Goal: Task Accomplishment & Management: Use online tool/utility

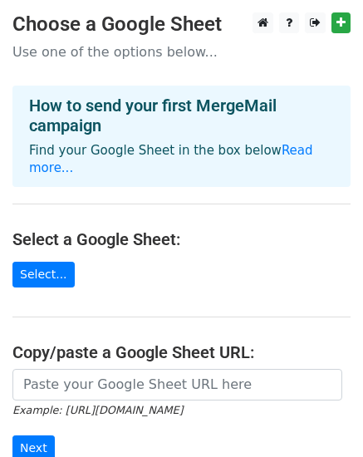
scroll to position [209, 0]
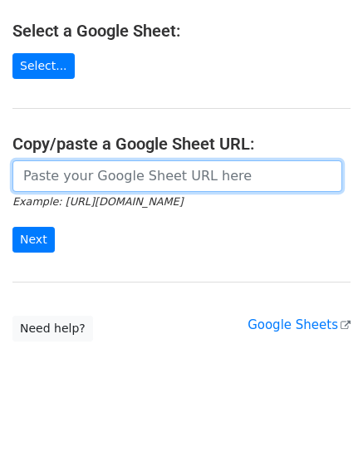
click at [163, 160] on input "url" at bounding box center [177, 176] width 330 height 32
click at [91, 160] on input "url" at bounding box center [177, 176] width 330 height 32
paste input "https://docs.google.com/spreadsheets/d/1Lu2In7QE_402iQ2wN6zjNXrP3yfWu0_8l4RR9Ej…"
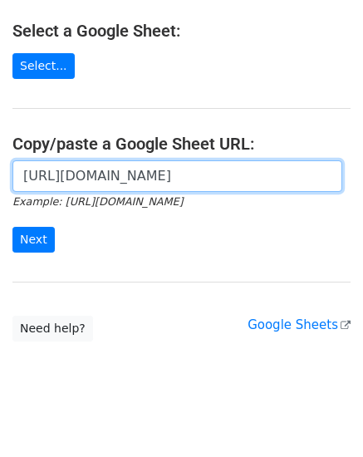
scroll to position [0, 467]
type input "https://docs.google.com/spreadsheets/d/1Lu2In7QE_402iQ2wN6zjNXrP3yfWu0_8l4RR9Ej…"
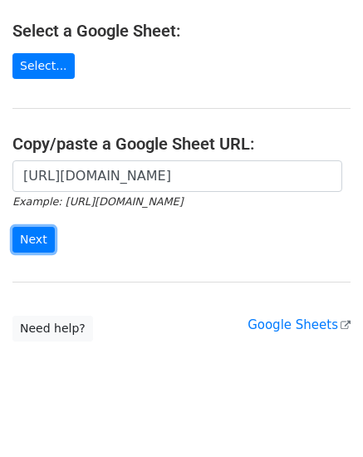
scroll to position [0, 0]
click at [26, 227] on input "Next" at bounding box center [33, 240] width 42 height 26
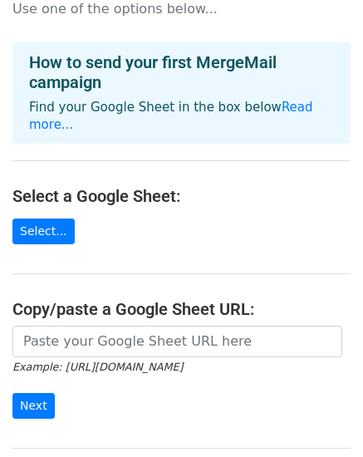
scroll to position [50, 0]
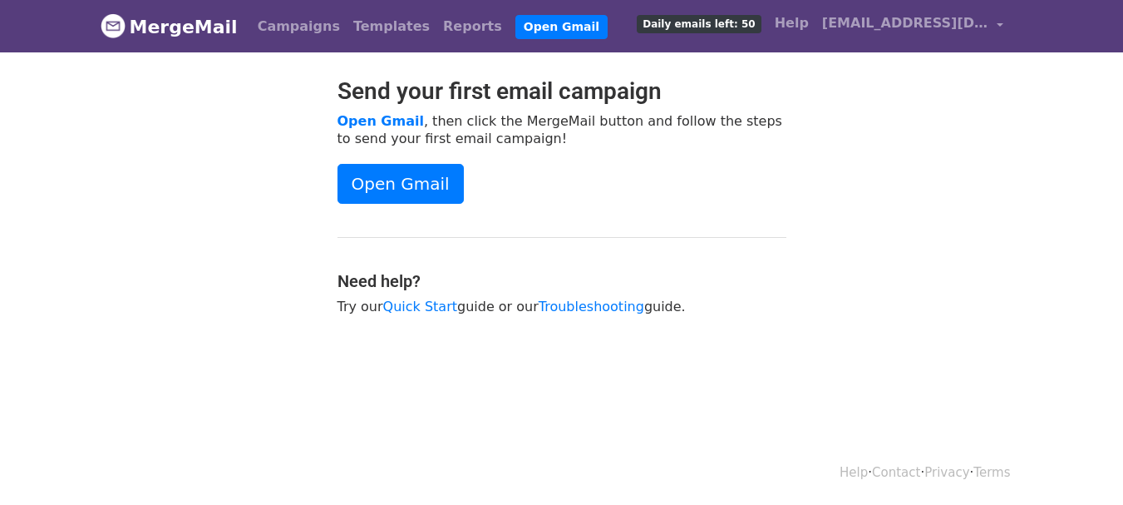
click at [900, 158] on div "Send your first email campaign Open Gmail , then click the MergeMail button and…" at bounding box center [562, 204] width 948 height 254
click at [396, 187] on link "Open Gmail" at bounding box center [400, 184] width 126 height 40
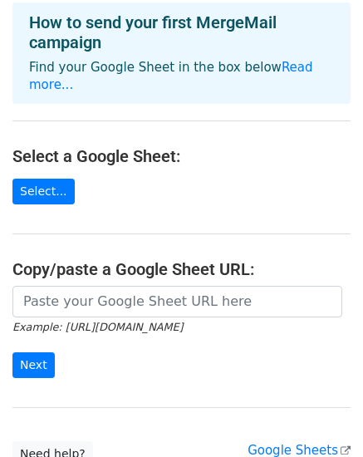
scroll to position [166, 0]
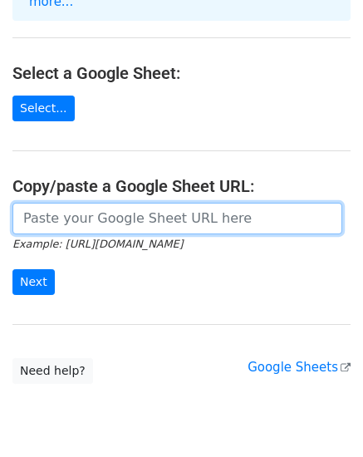
click at [150, 203] on input "url" at bounding box center [177, 219] width 330 height 32
paste input "https://docs.google.com/spreadsheets/d/1Lu2In7QE_402iQ2wN6zjNXrP3yfWu0_8l4RR9Ej…"
type input "https://docs.google.com/spreadsheets/d/1Lu2In7QE_402iQ2wN6zjNXrP3yfWu0_8l4RR9Ej…"
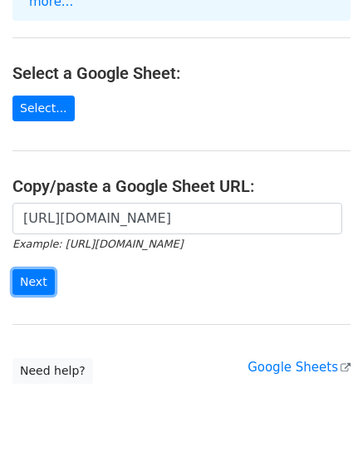
click at [27, 269] on input "Next" at bounding box center [33, 282] width 42 height 26
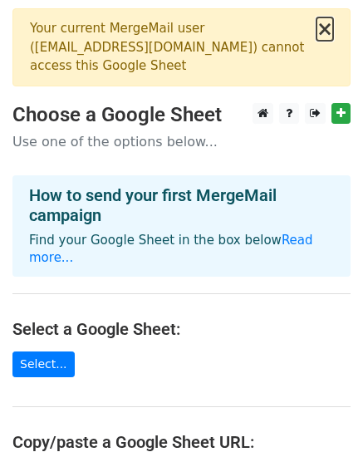
click at [322, 32] on button "×" at bounding box center [325, 29] width 17 height 20
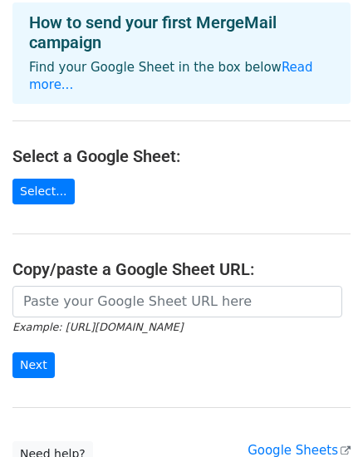
scroll to position [209, 0]
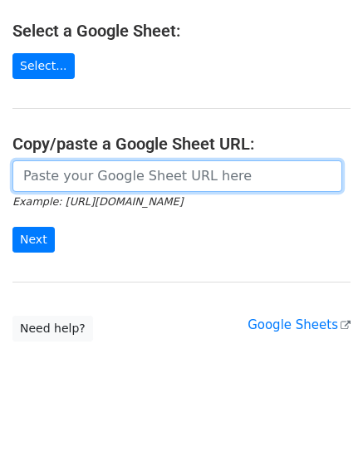
click at [179, 165] on input "url" at bounding box center [177, 176] width 330 height 32
paste input "[URL][DOMAIN_NAME]"
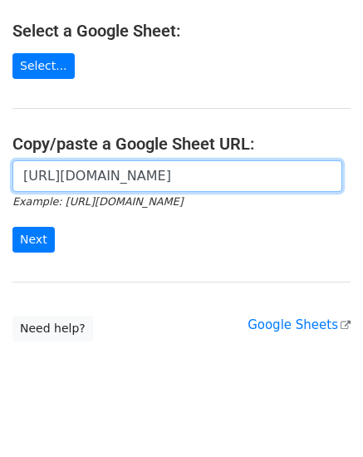
scroll to position [0, 396]
type input "[URL][DOMAIN_NAME]"
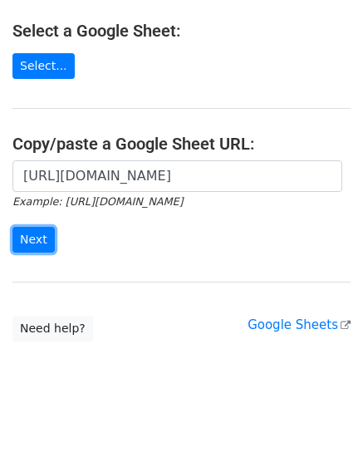
click at [32, 229] on input "Next" at bounding box center [33, 240] width 42 height 26
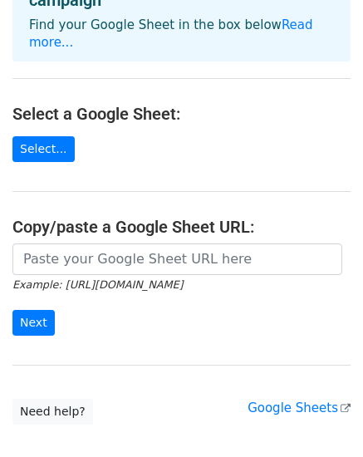
scroll to position [209, 0]
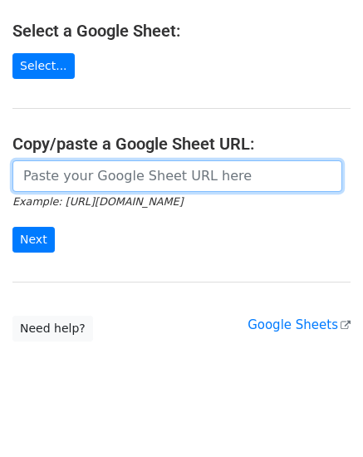
click at [234, 163] on input "url" at bounding box center [177, 176] width 330 height 32
paste input "[URL][DOMAIN_NAME]"
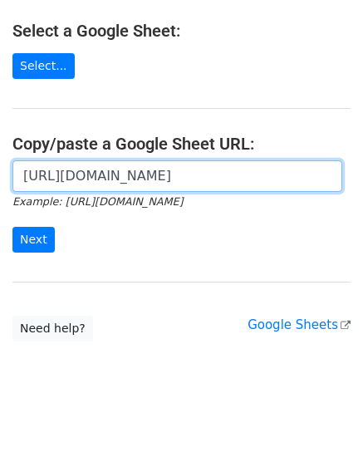
scroll to position [0, 396]
type input "[URL][DOMAIN_NAME]"
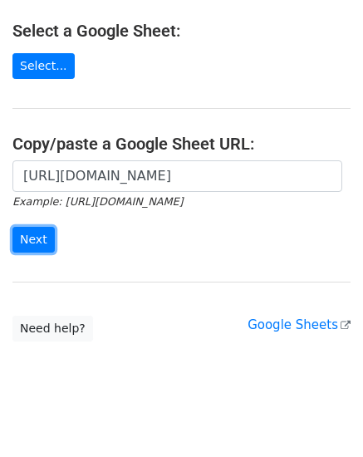
scroll to position [0, 0]
click at [20, 227] on input "Next" at bounding box center [33, 240] width 42 height 26
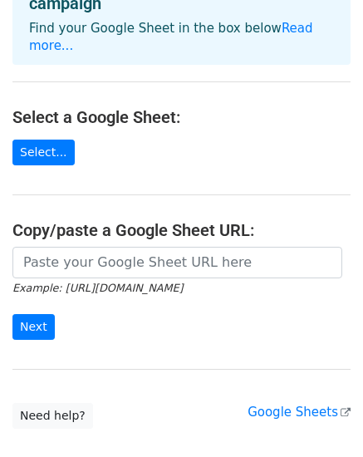
scroll to position [318, 0]
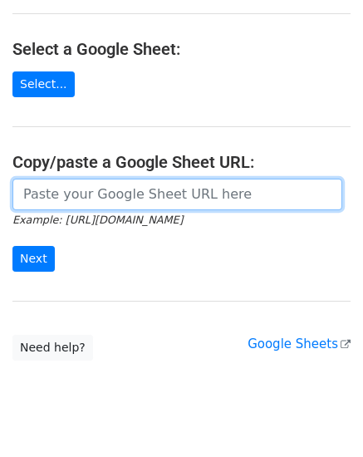
click at [259, 179] on input "url" at bounding box center [177, 195] width 330 height 32
click at [61, 179] on input "url" at bounding box center [177, 195] width 330 height 32
paste input "https://docs.google.com/spreadsheets/d/1UqbFVz2beLu3_8jmBwa3jnHd1Z_o-5GL/edit?u…"
type input "https://docs.google.com/spreadsheets/d/1UqbFVz2beLu3_8jmBwa3jnHd1Z_o-5GL/edit?u…"
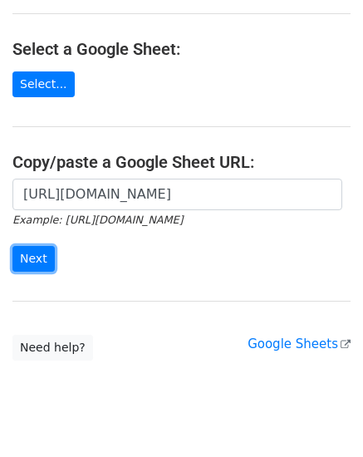
scroll to position [0, 0]
click at [32, 246] on input "Next" at bounding box center [33, 259] width 42 height 26
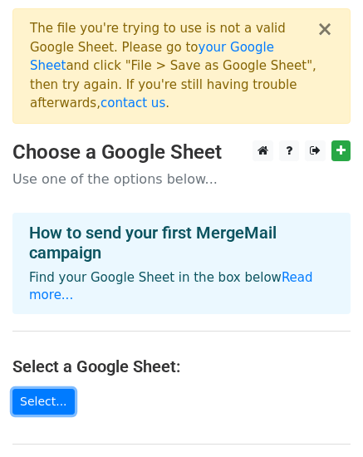
click at [27, 389] on link "Select..." at bounding box center [43, 402] width 62 height 26
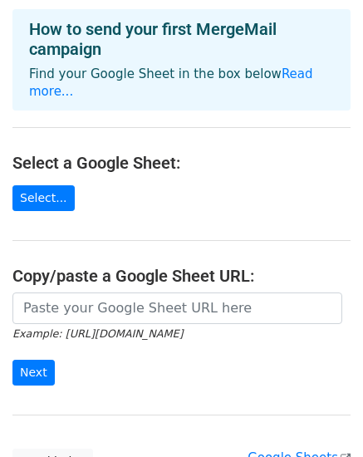
scroll to position [299, 0]
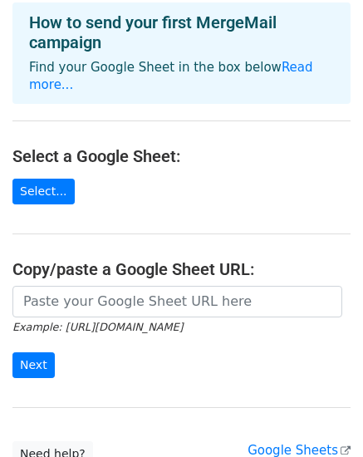
scroll to position [166, 0]
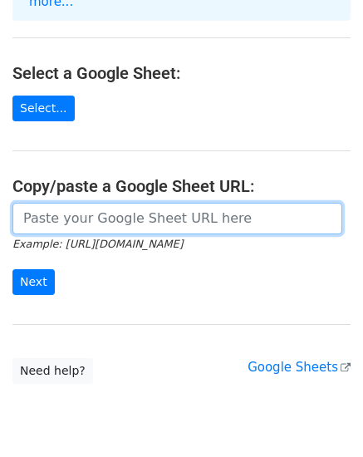
click at [113, 203] on input "url" at bounding box center [177, 219] width 330 height 32
type input "https://docs.google.com/spreadsheets/d/1Lu2In7QE_402iQ2wN6zjNXrP3yfWu0_8l4RR9Ej…"
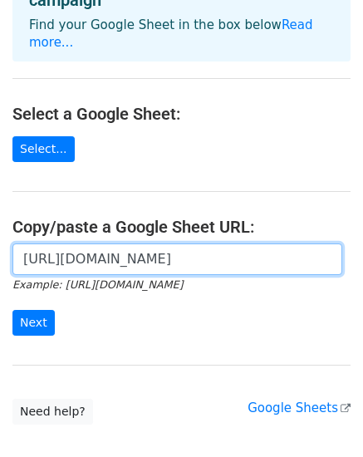
scroll to position [209, 0]
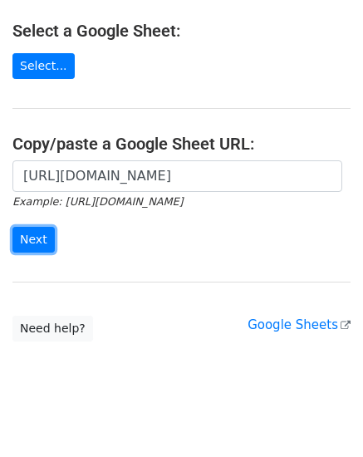
click at [24, 227] on input "Next" at bounding box center [33, 240] width 42 height 26
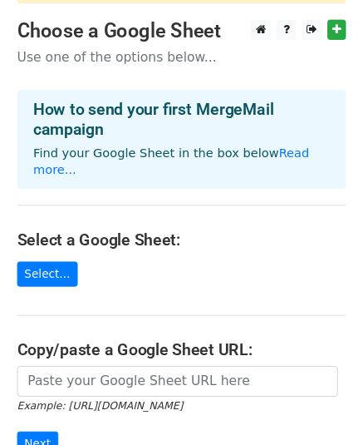
scroll to position [166, 0]
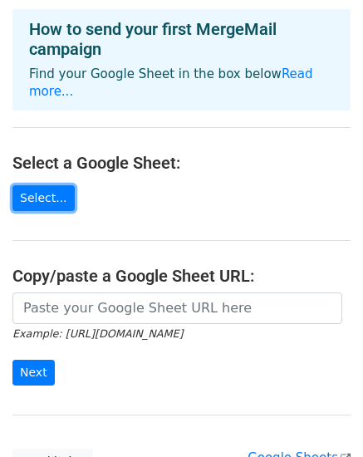
click at [25, 185] on link "Select..." at bounding box center [43, 198] width 62 height 26
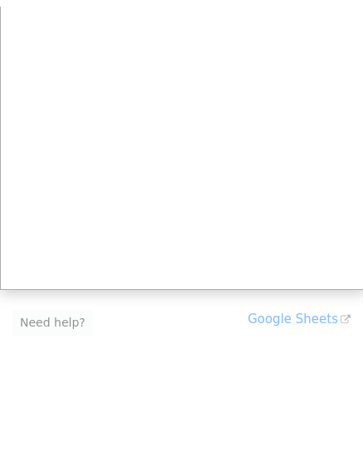
scroll to position [299, 0]
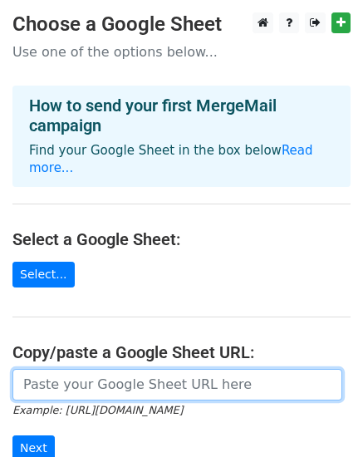
click at [105, 374] on input "url" at bounding box center [177, 385] width 330 height 32
paste input "[URL][DOMAIN_NAME]"
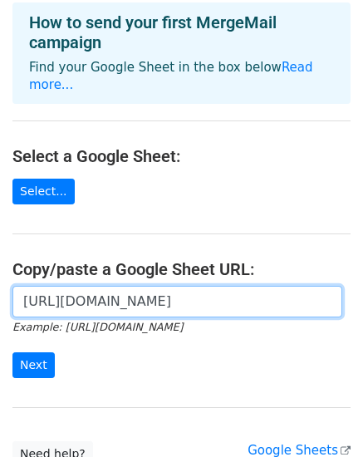
scroll to position [209, 0]
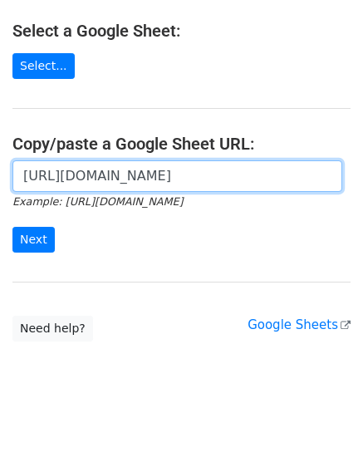
type input "[URL][DOMAIN_NAME]"
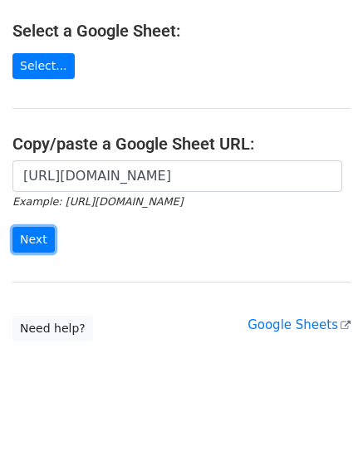
click at [41, 227] on input "Next" at bounding box center [33, 240] width 42 height 26
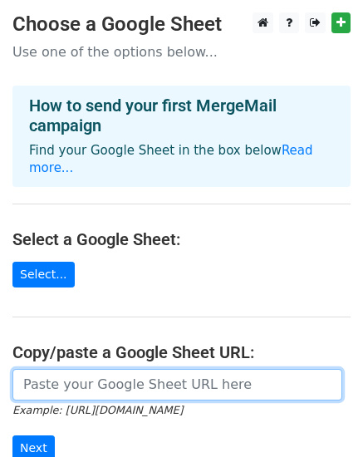
click at [58, 371] on input "url" at bounding box center [177, 385] width 330 height 32
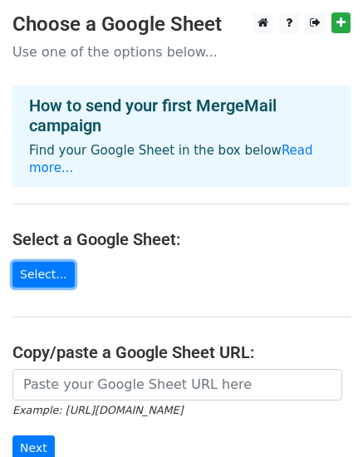
click at [37, 262] on link "Select..." at bounding box center [43, 275] width 62 height 26
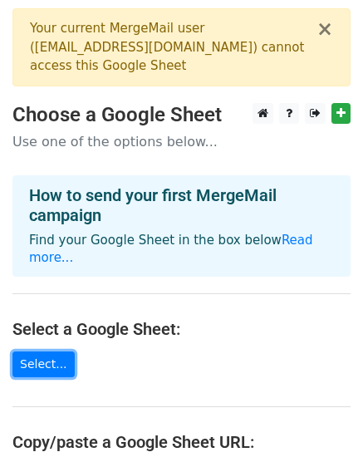
click at [30, 352] on link "Select..." at bounding box center [43, 365] width 62 height 26
click at [91, 275] on main "× Your current MergeMail user ( [EMAIL_ADDRESS][DOMAIN_NAME] ) cannot access th…" at bounding box center [181, 324] width 363 height 633
click at [136, 62] on div "Your current MergeMail user ( [EMAIL_ADDRESS][DOMAIN_NAME] ) cannot access this…" at bounding box center [173, 47] width 287 height 57
click at [330, 26] on button "×" at bounding box center [325, 29] width 17 height 20
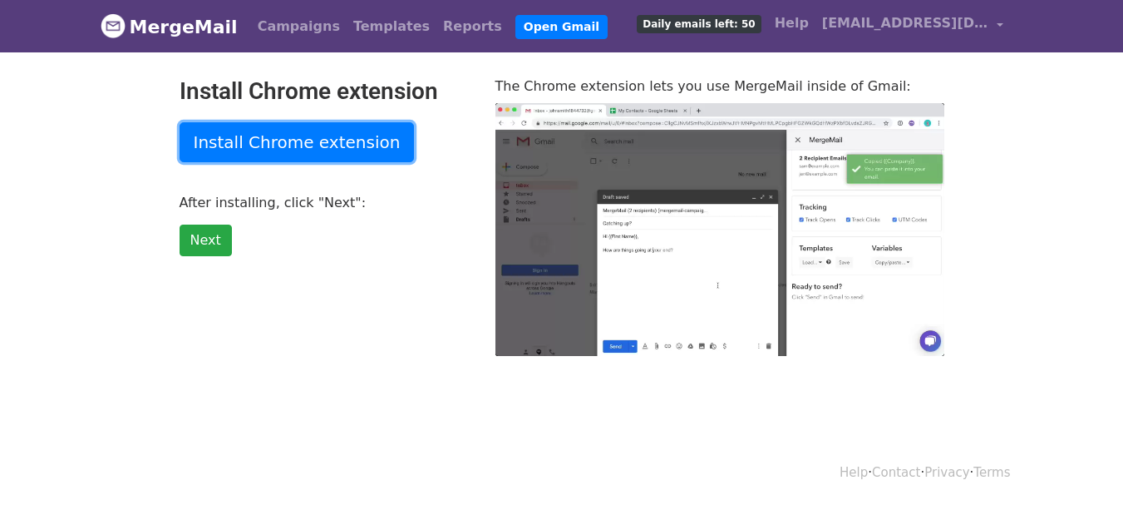
click at [243, 138] on link "Install Chrome extension" at bounding box center [297, 142] width 235 height 40
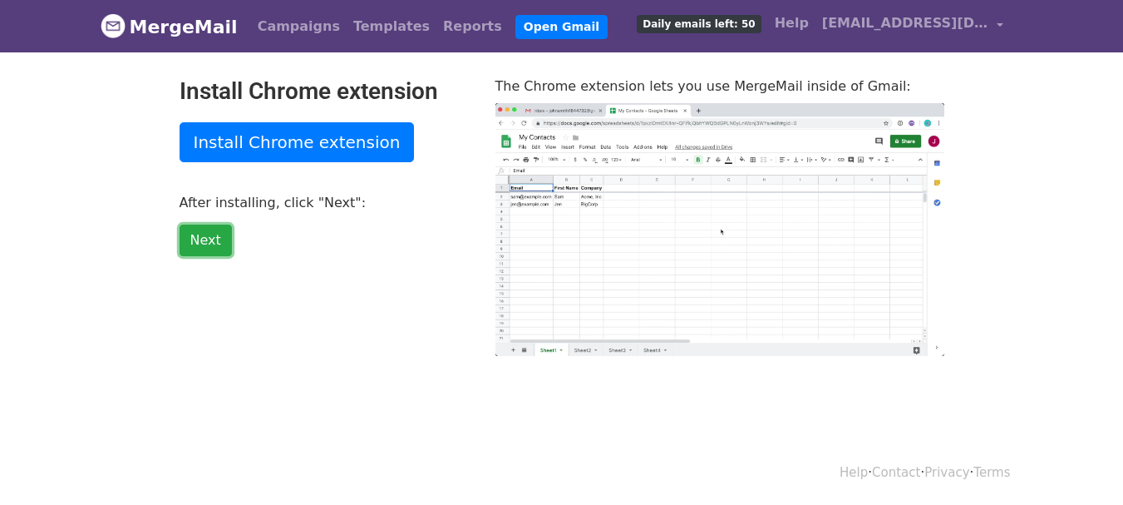
click at [202, 234] on link "Next" at bounding box center [206, 240] width 52 height 32
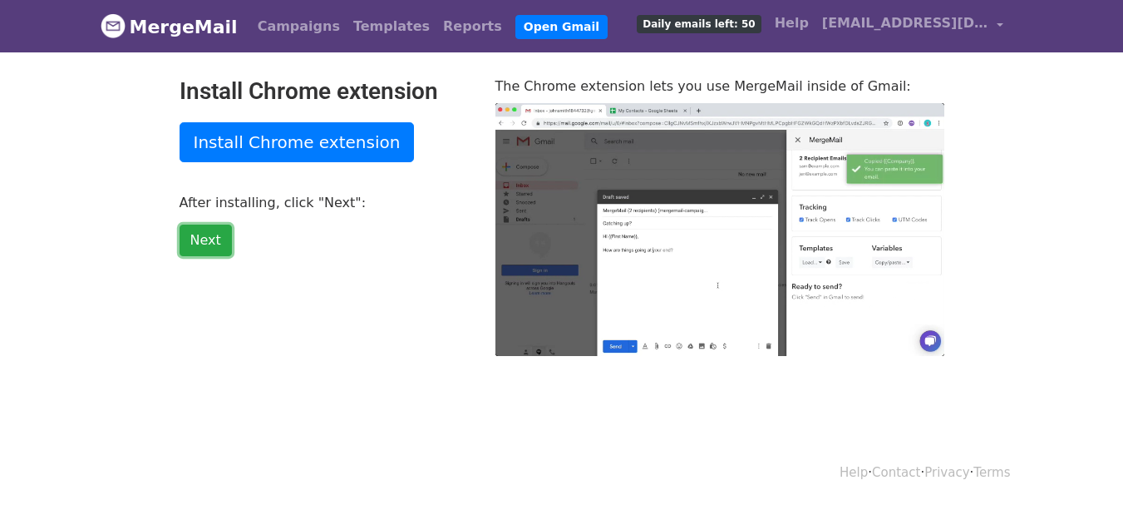
type input "40.79"
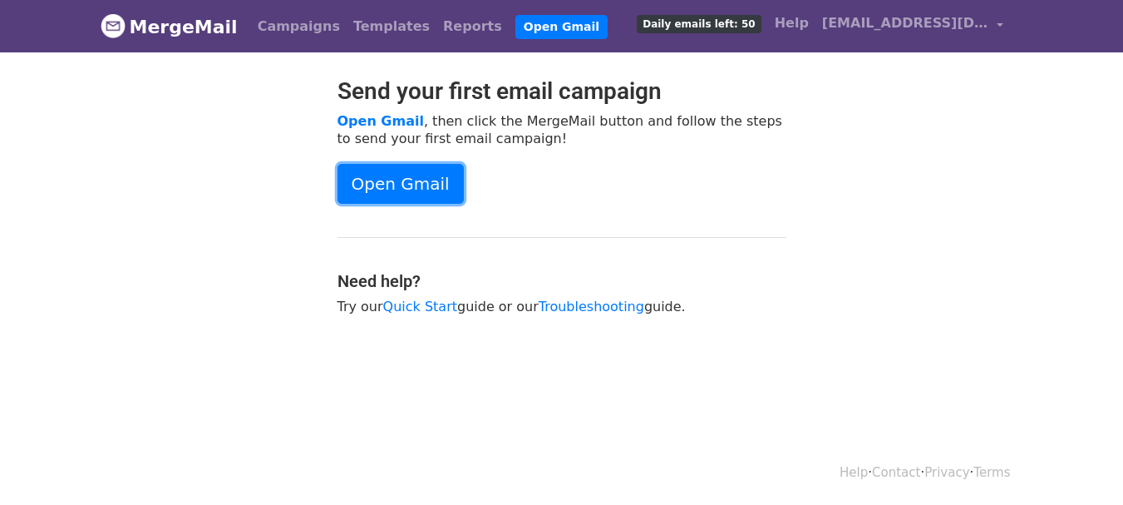
click at [376, 178] on link "Open Gmail" at bounding box center [400, 184] width 126 height 40
click at [1107, 193] on body "MergeMail Campaigns Templates Reports Open Gmail Daily emails left: 50 Help [EM…" at bounding box center [561, 199] width 1123 height 398
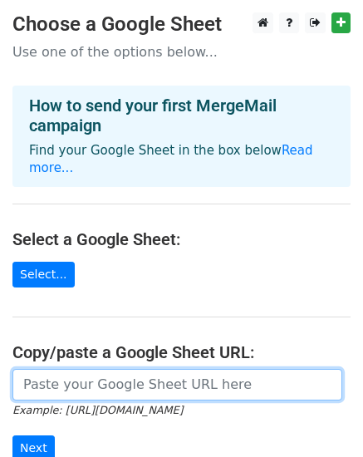
click at [55, 369] on input "url" at bounding box center [177, 385] width 330 height 32
paste input "[URL][DOMAIN_NAME]"
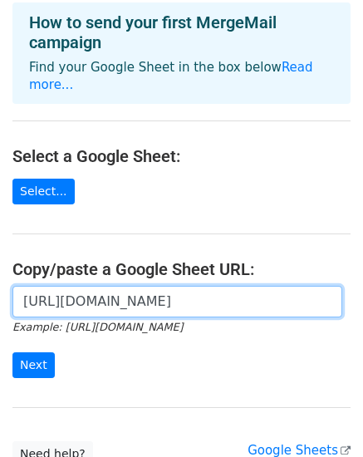
scroll to position [166, 0]
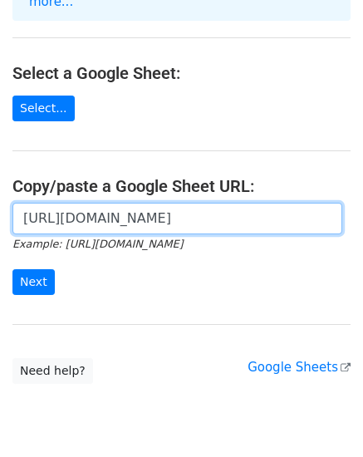
type input "[URL][DOMAIN_NAME]"
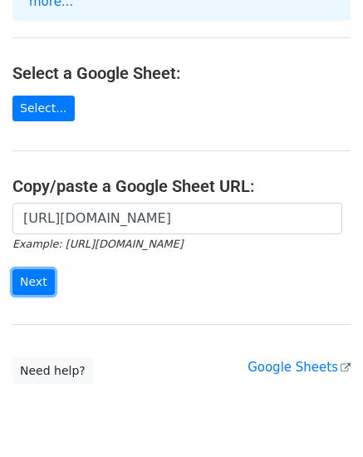
scroll to position [0, 0]
click at [37, 269] on input "Next" at bounding box center [33, 282] width 42 height 26
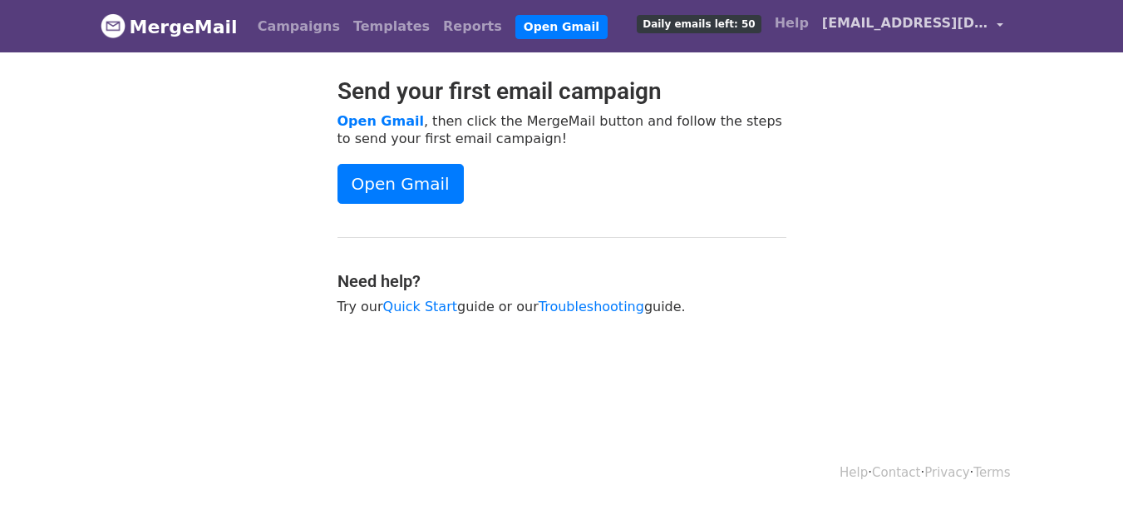
click at [919, 19] on span "[EMAIL_ADDRESS][DOMAIN_NAME]" at bounding box center [905, 23] width 166 height 20
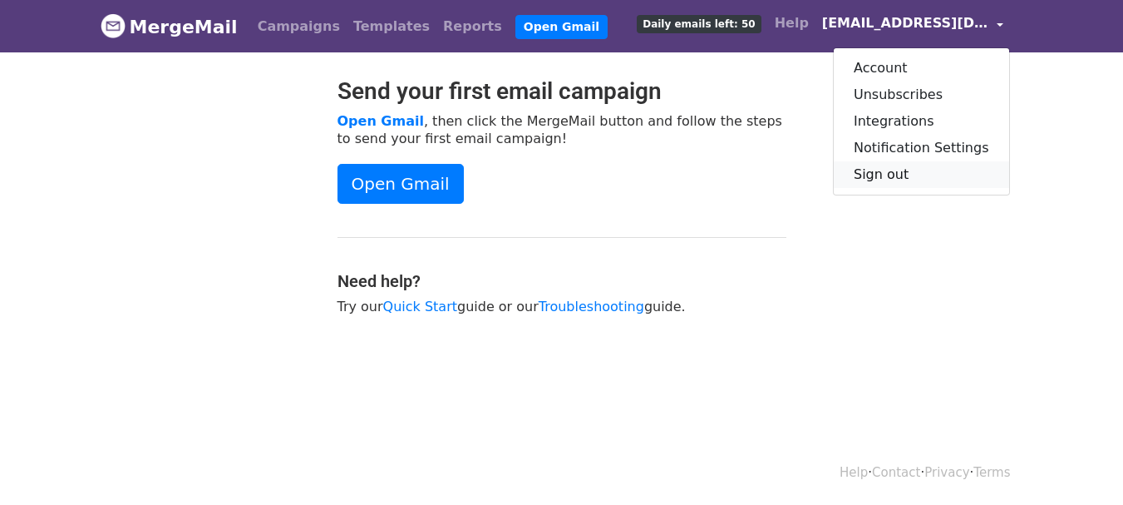
click at [905, 175] on link "Sign out" at bounding box center [921, 174] width 175 height 27
